Goal: Task Accomplishment & Management: Use online tool/utility

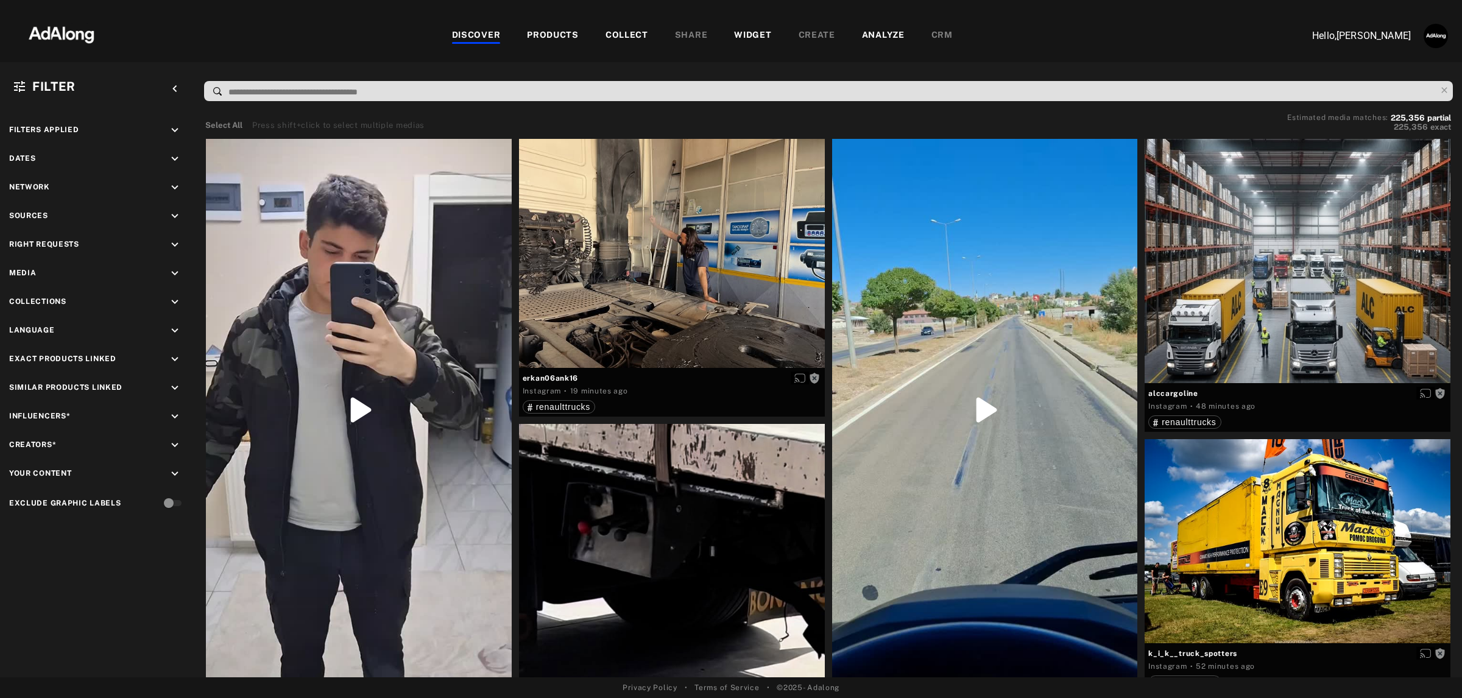
click at [550, 35] on div "PRODUCTS" at bounding box center [553, 36] width 52 height 15
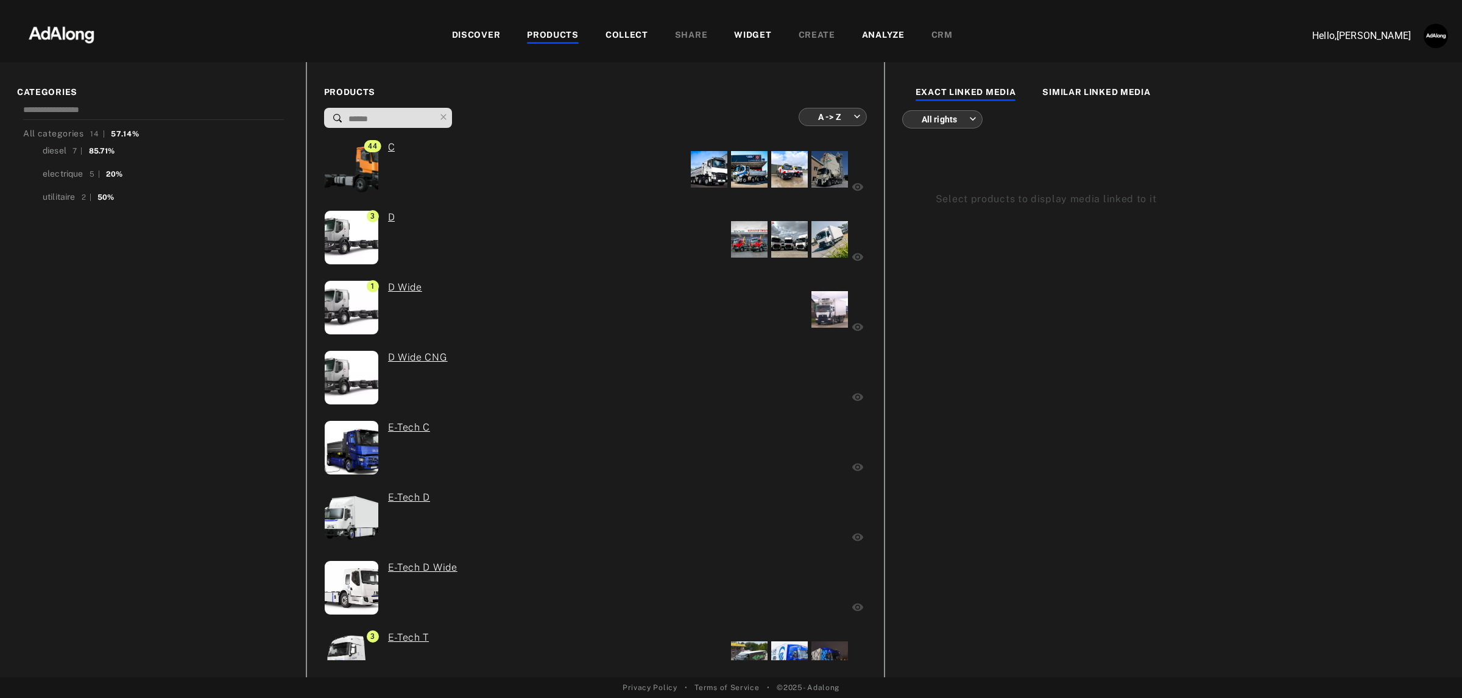
click at [171, 306] on div "All categories 14 | 57.14% diesel 7 | 85.71% electrique 5 | 20% utilitaire 2 | …" at bounding box center [153, 380] width 272 height 562
click at [388, 144] on link "C" at bounding box center [391, 147] width 7 height 15
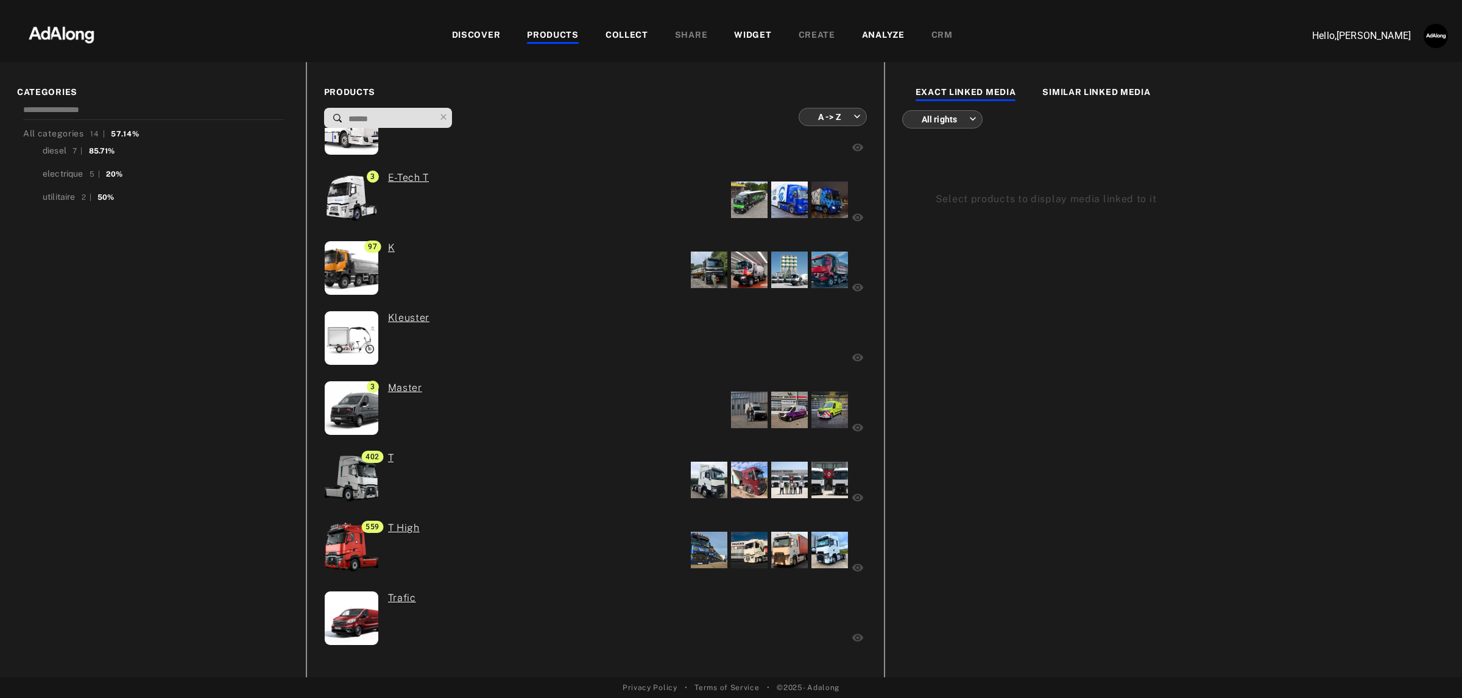
click at [751, 34] on div "WIDGET" at bounding box center [752, 36] width 37 height 15
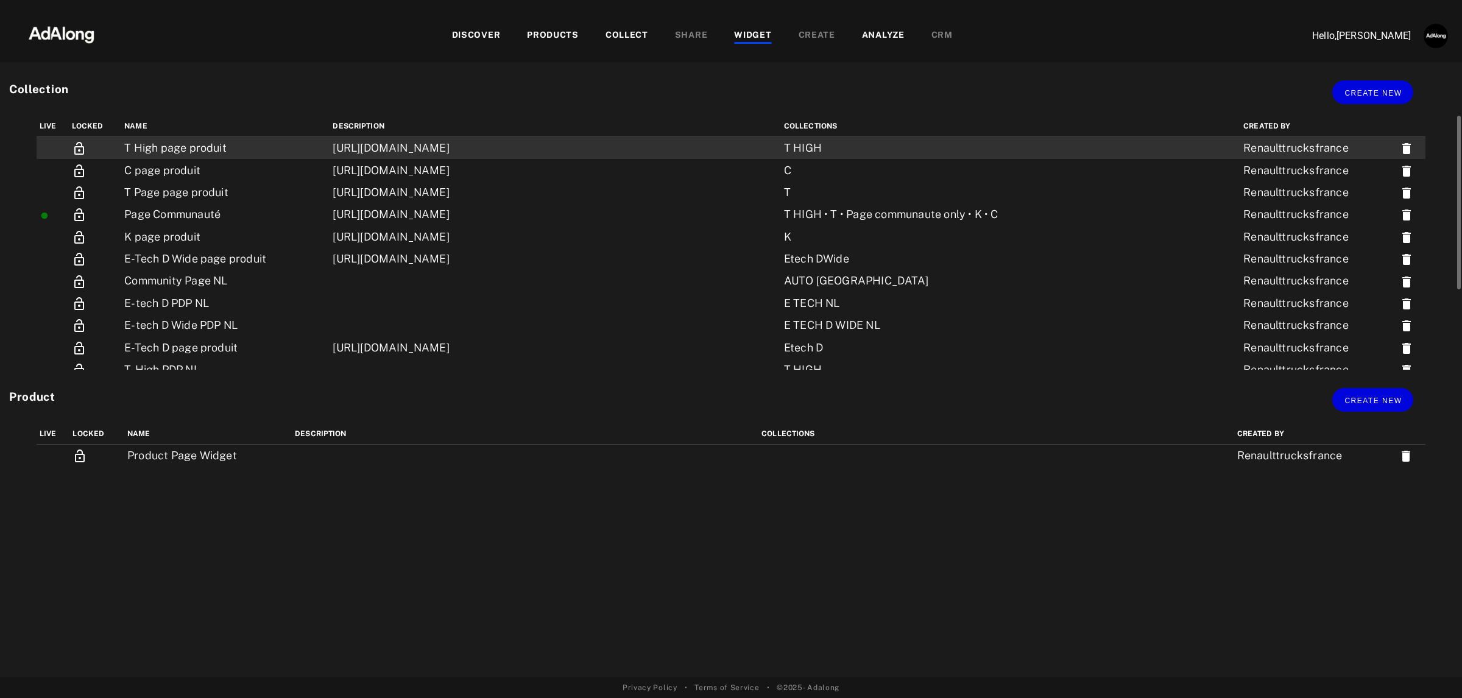
click at [272, 146] on td "T High page produit" at bounding box center [225, 148] width 208 height 23
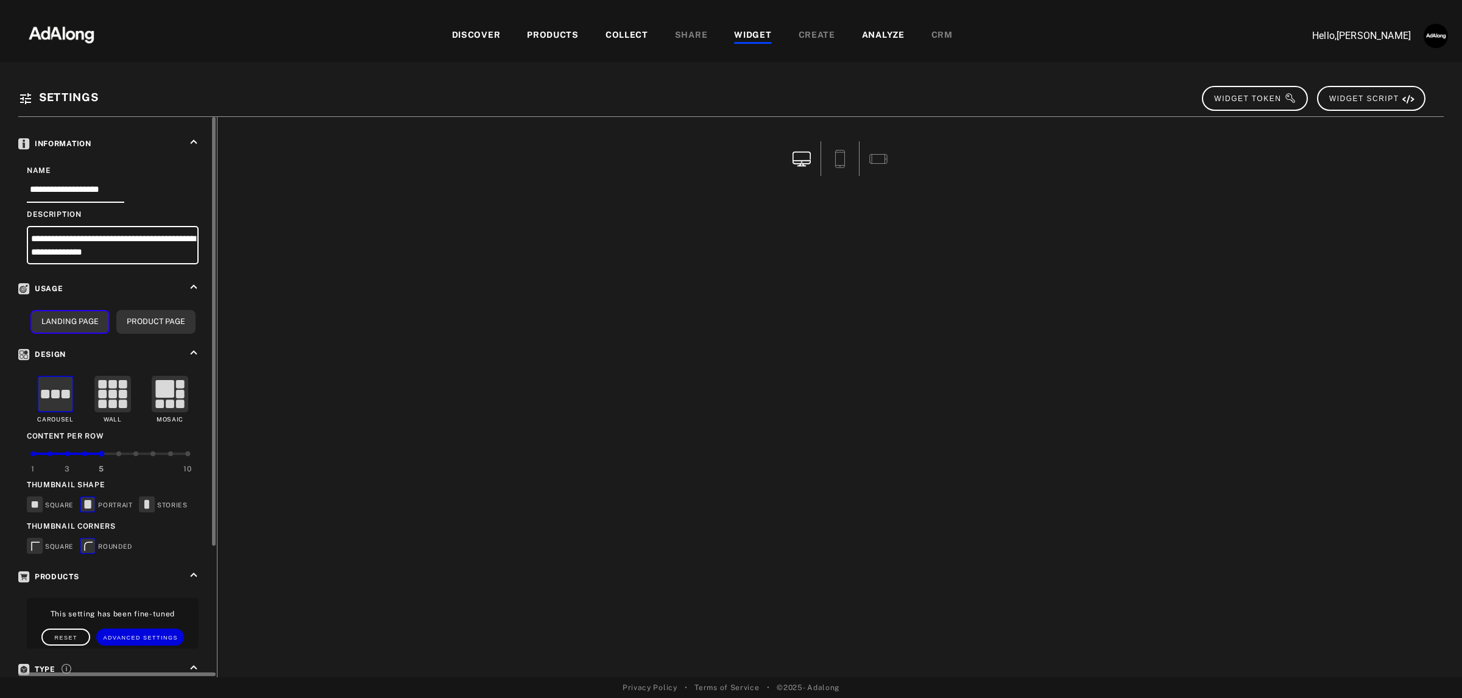
scroll to position [171, 0]
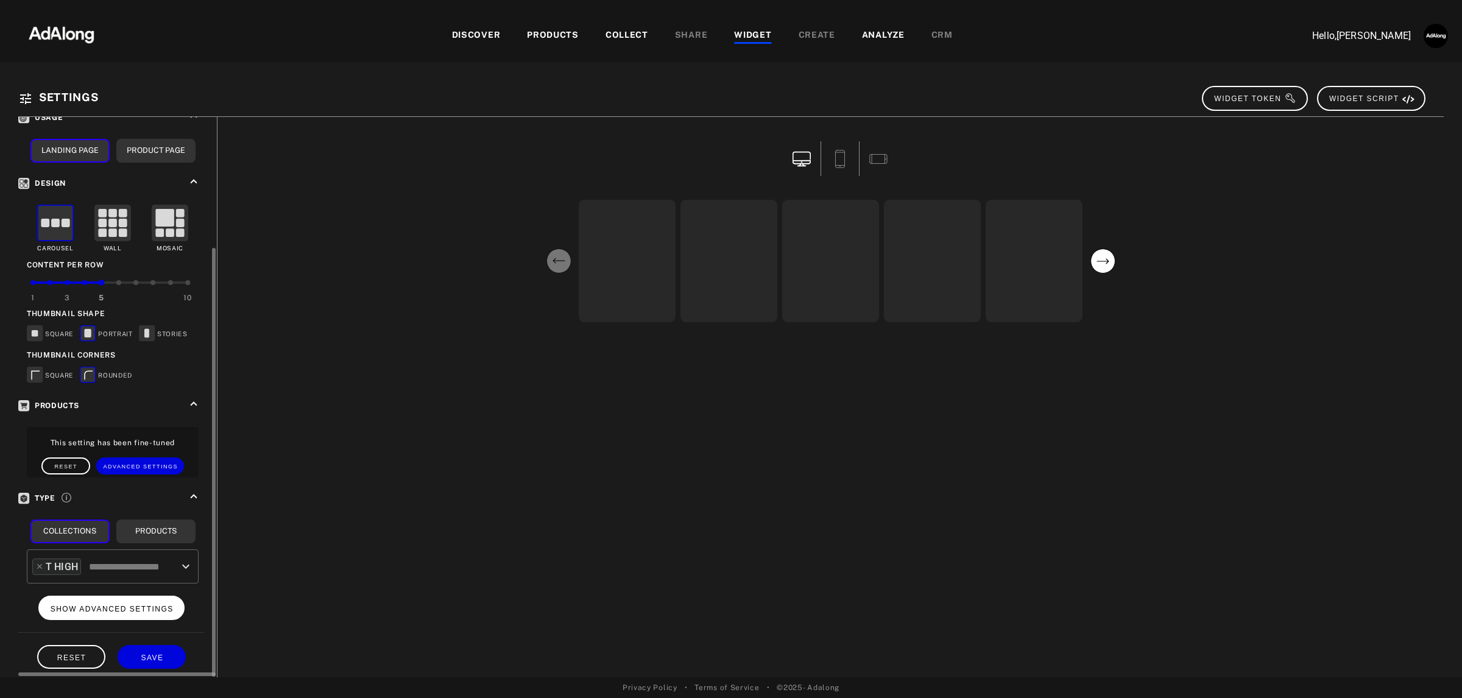
click at [124, 605] on span "SHOW ADVANCED SETTINGS" at bounding box center [112, 609] width 123 height 9
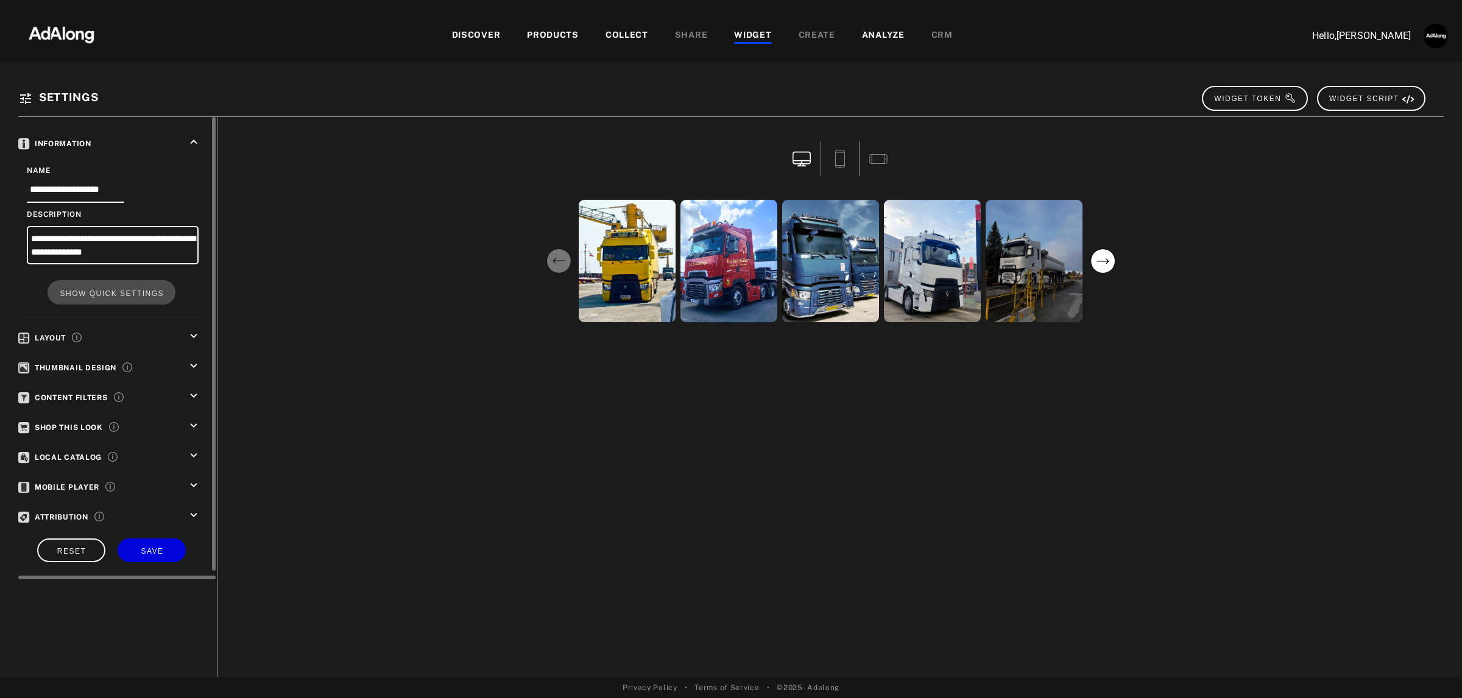
click at [202, 449] on div "keyboard_arrow_down" at bounding box center [196, 458] width 18 height 18
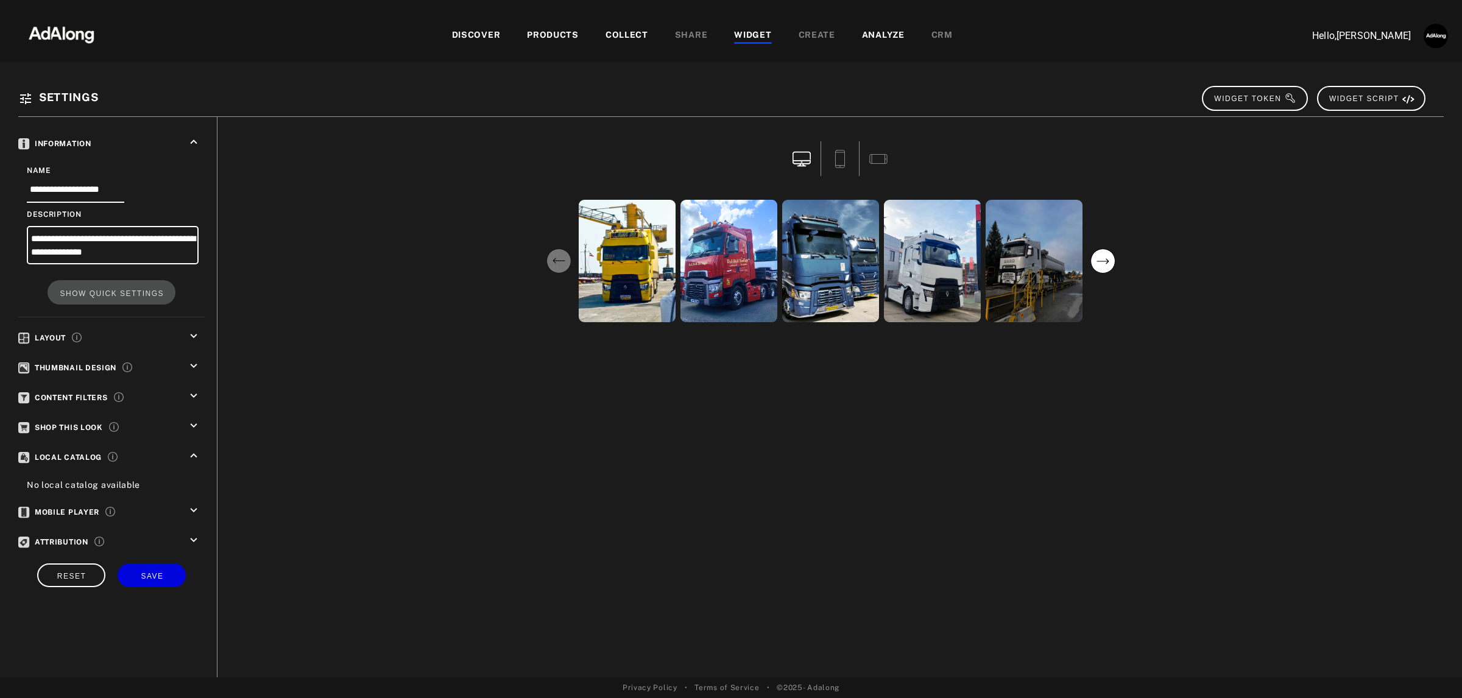
click at [746, 34] on div "WIDGET" at bounding box center [752, 36] width 37 height 15
